Goal: Communication & Community: Participate in discussion

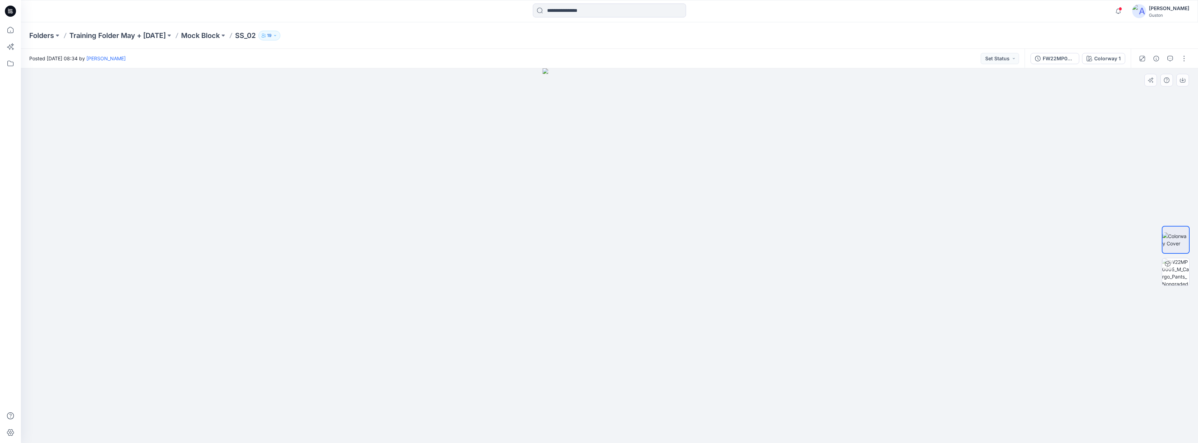
drag, startPoint x: 489, startPoint y: 105, endPoint x: 471, endPoint y: 108, distance: 18.3
click at [454, 107] on div at bounding box center [609, 255] width 1177 height 374
click at [1111, 15] on icon "button" at bounding box center [1117, 11] width 13 height 14
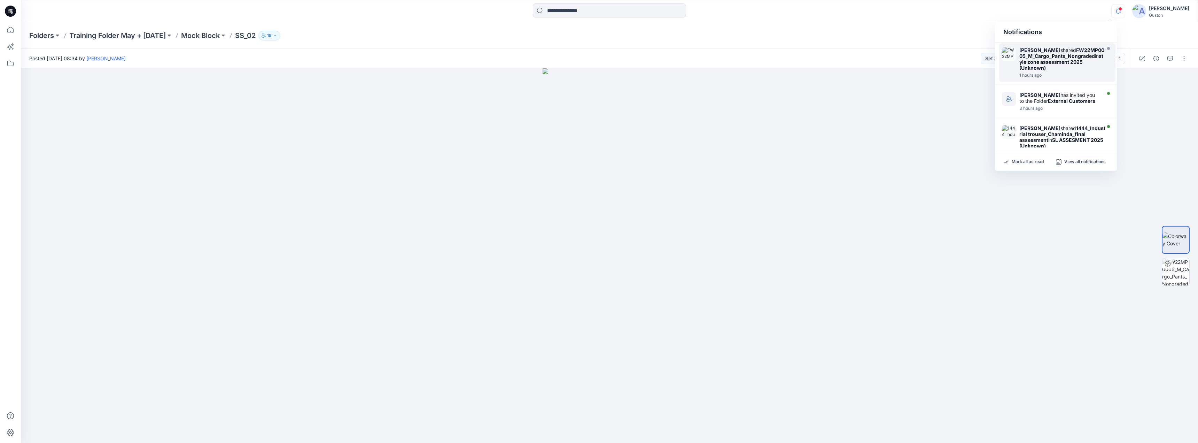
click at [1066, 68] on div "[PERSON_NAME] shared FW22MP0005_M_Cargo_Pants_Nongraded in style zone assessmen…" at bounding box center [1062, 59] width 86 height 24
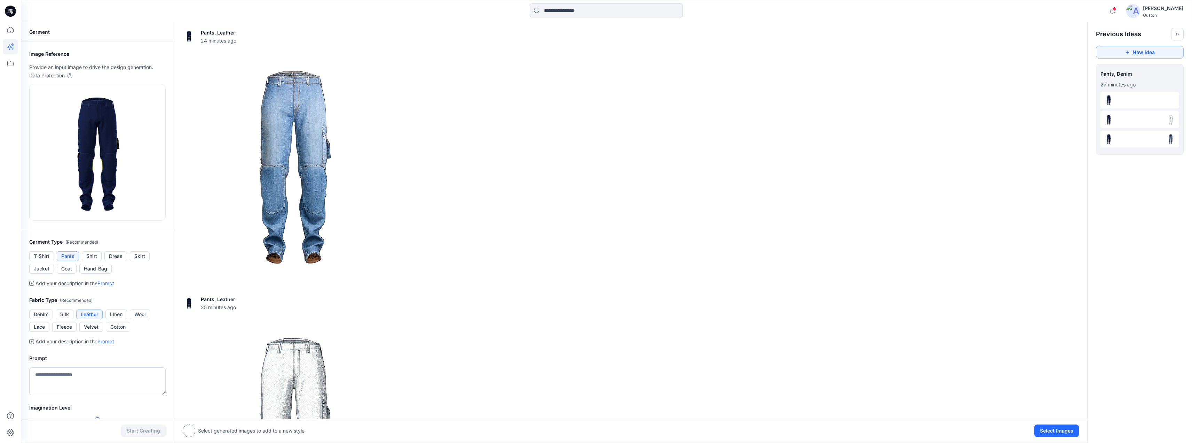
scroll to position [3, 0]
click at [8, 32] on icon at bounding box center [10, 29] width 15 height 15
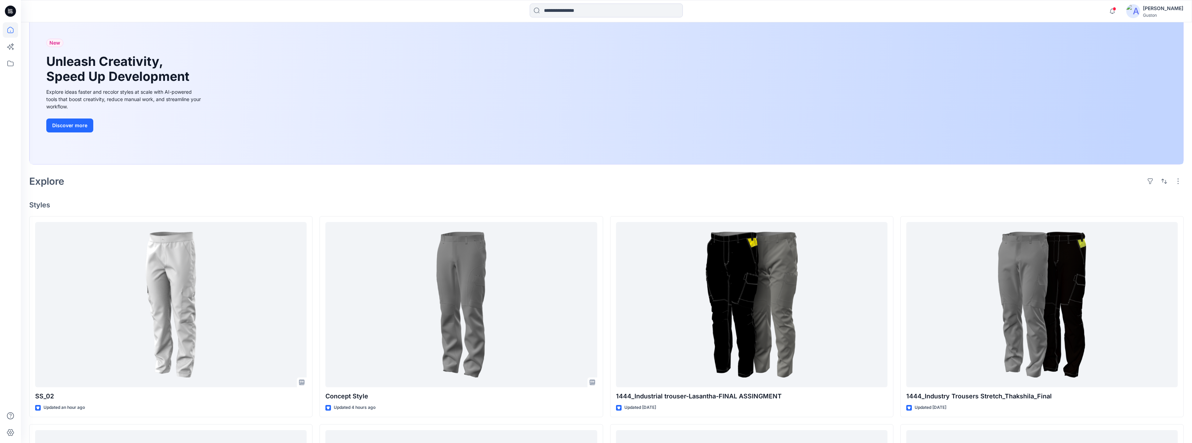
scroll to position [139, 0]
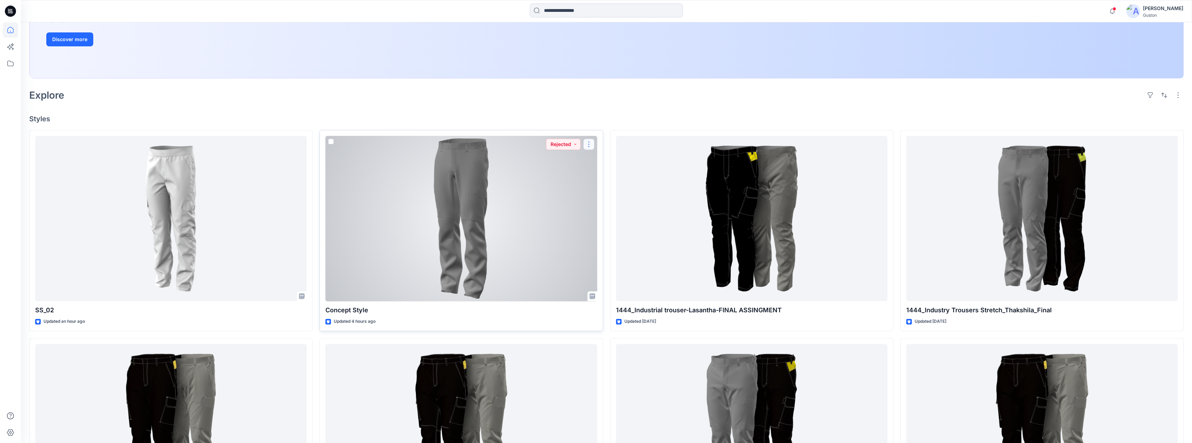
click at [588, 145] on button "button" at bounding box center [589, 144] width 11 height 11
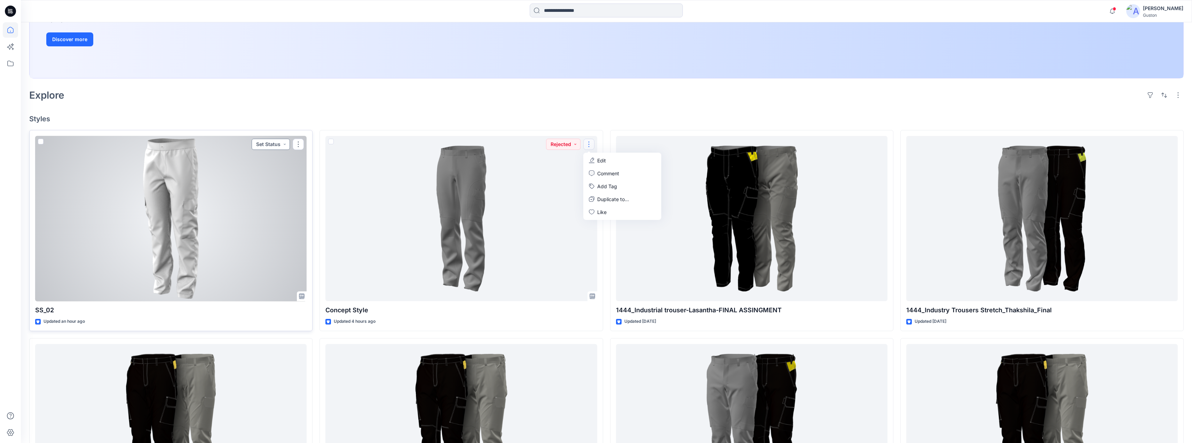
click at [279, 141] on button "Set Status" at bounding box center [271, 144] width 38 height 11
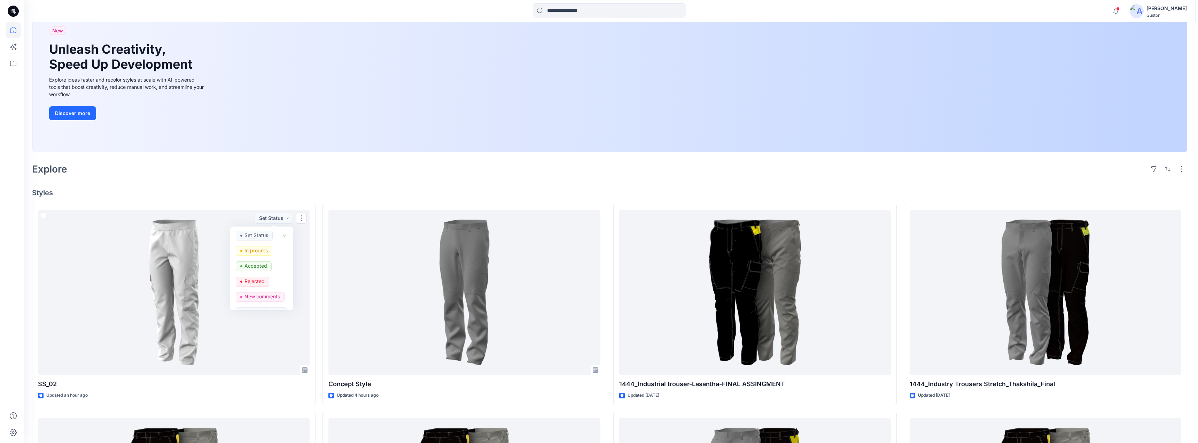
scroll to position [0, 0]
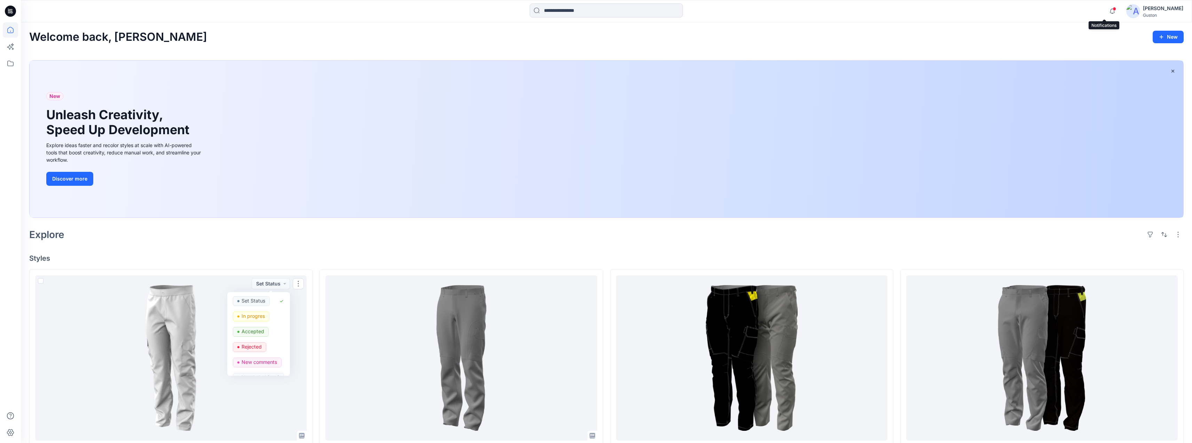
click at [1106, 12] on icon "button" at bounding box center [1112, 11] width 13 height 14
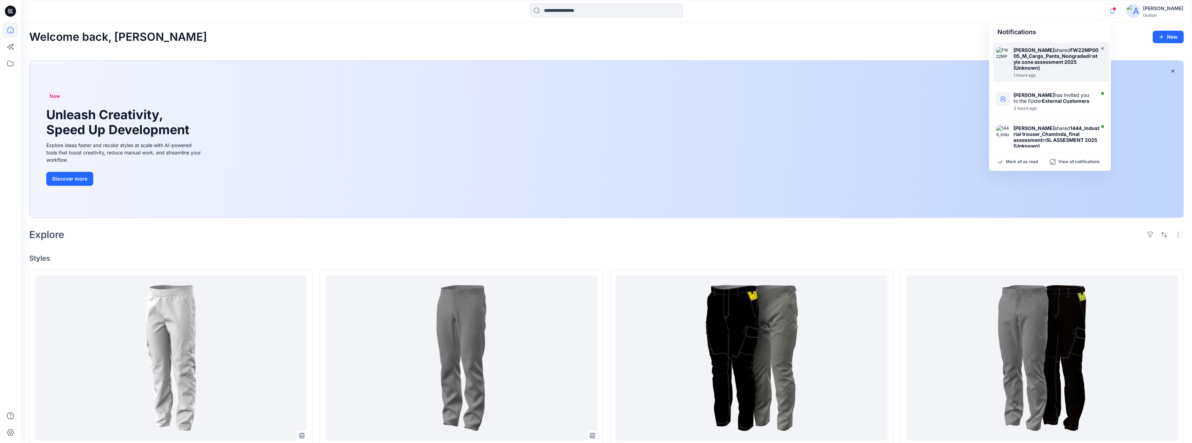
click at [1065, 63] on strong "style zone assessment 2025 (Unknown)" at bounding box center [1056, 62] width 84 height 18
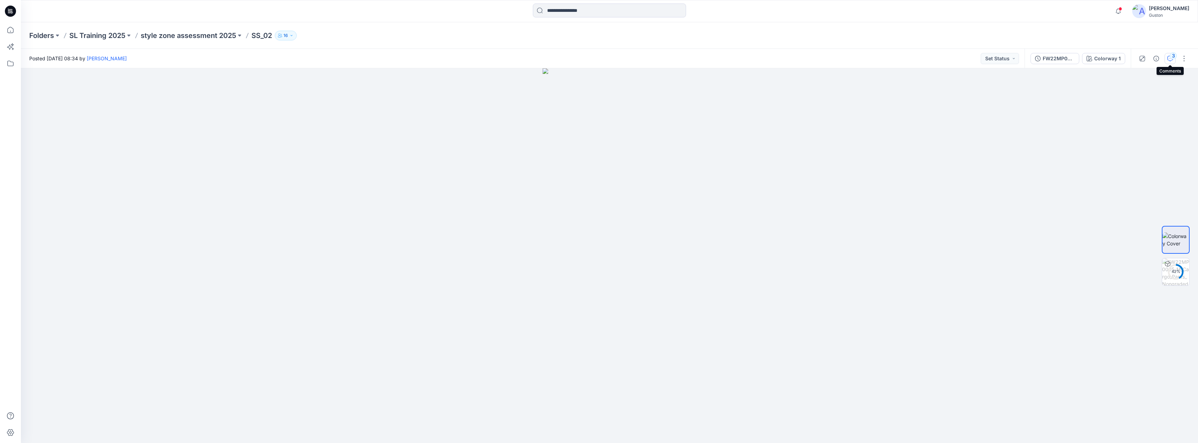
click at [1171, 55] on div "3" at bounding box center [1172, 55] width 7 height 7
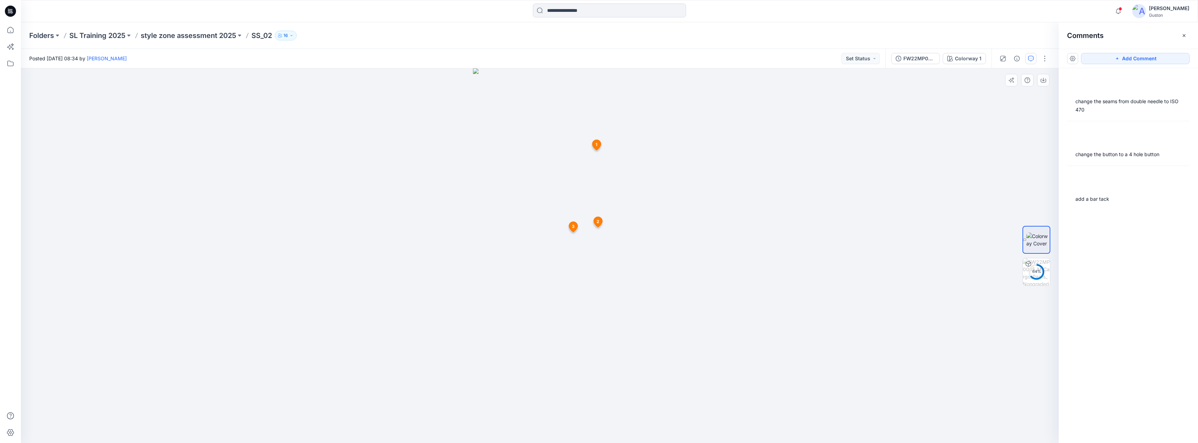
click at [573, 232] on icon at bounding box center [573, 226] width 9 height 10
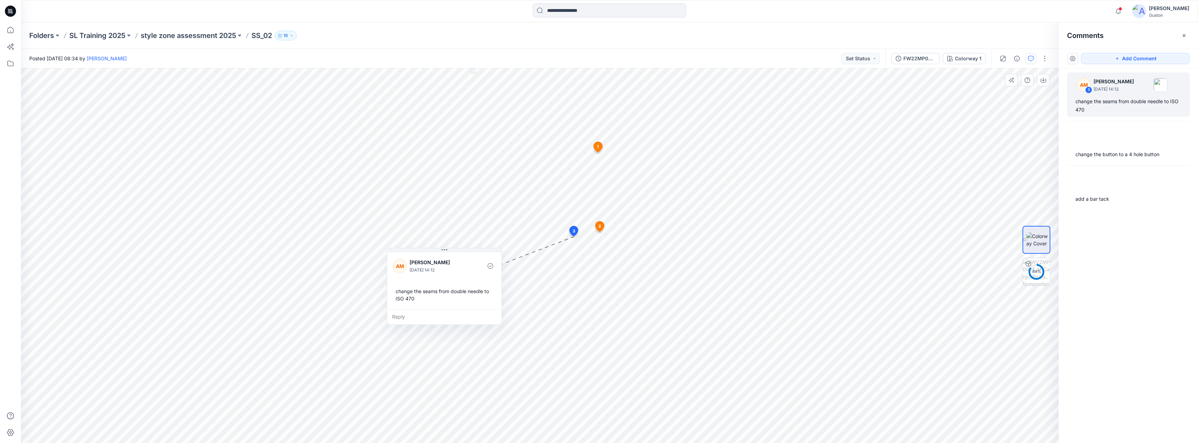
click at [601, 229] on span "2" at bounding box center [599, 226] width 3 height 6
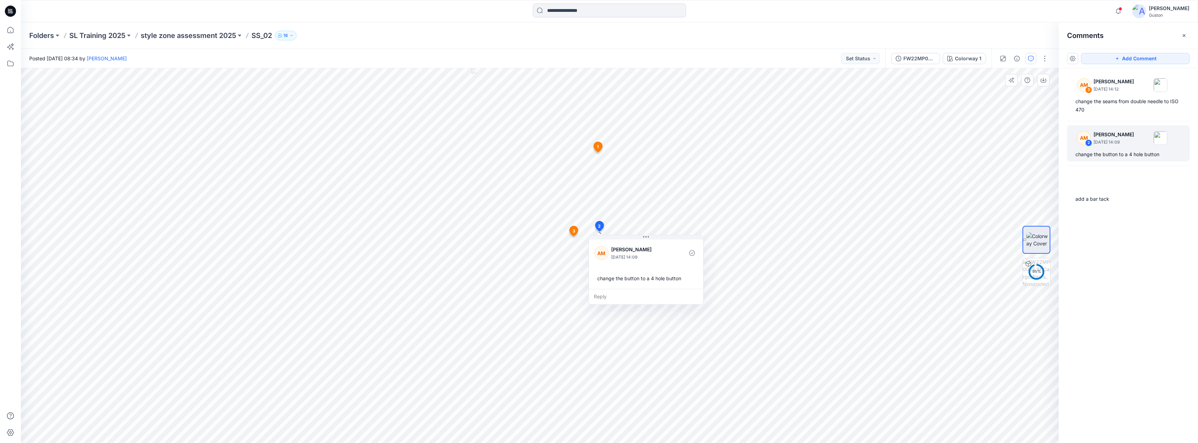
click at [599, 148] on div "1 AM Apsara Mediwake August 20, 2025 14:08 add a bar tack Reply" at bounding box center [598, 148] width 12 height 14
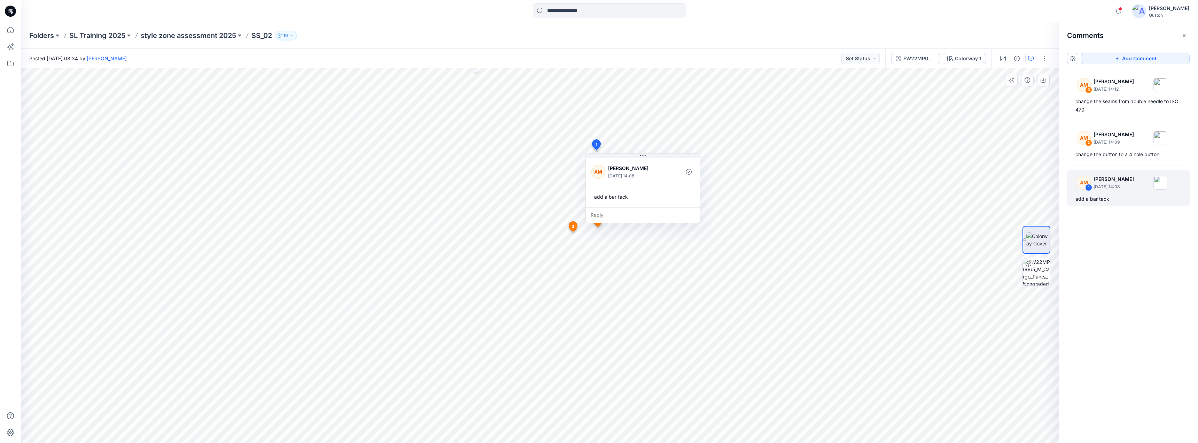
click at [598, 223] on span "2" at bounding box center [597, 221] width 3 height 6
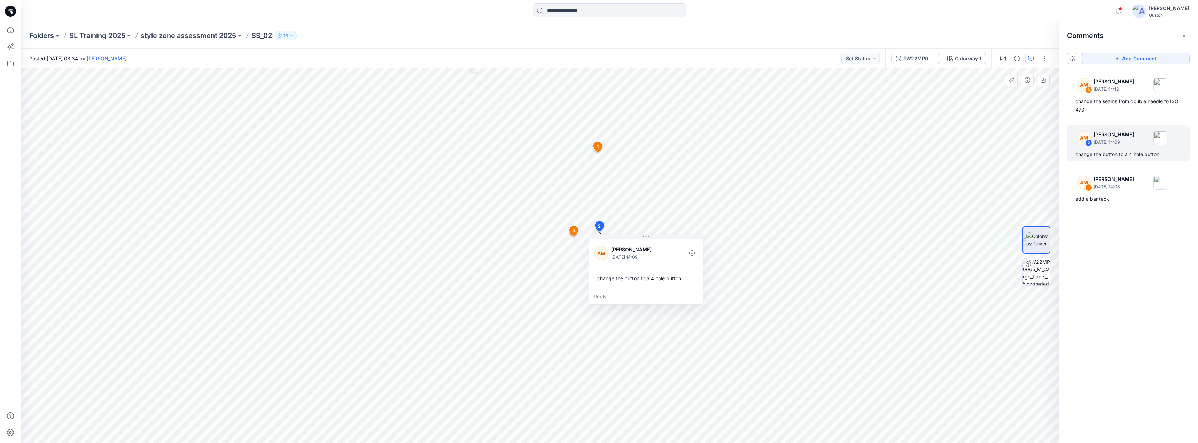
click at [571, 233] on icon at bounding box center [574, 231] width 8 height 10
